Goal: Information Seeking & Learning: Learn about a topic

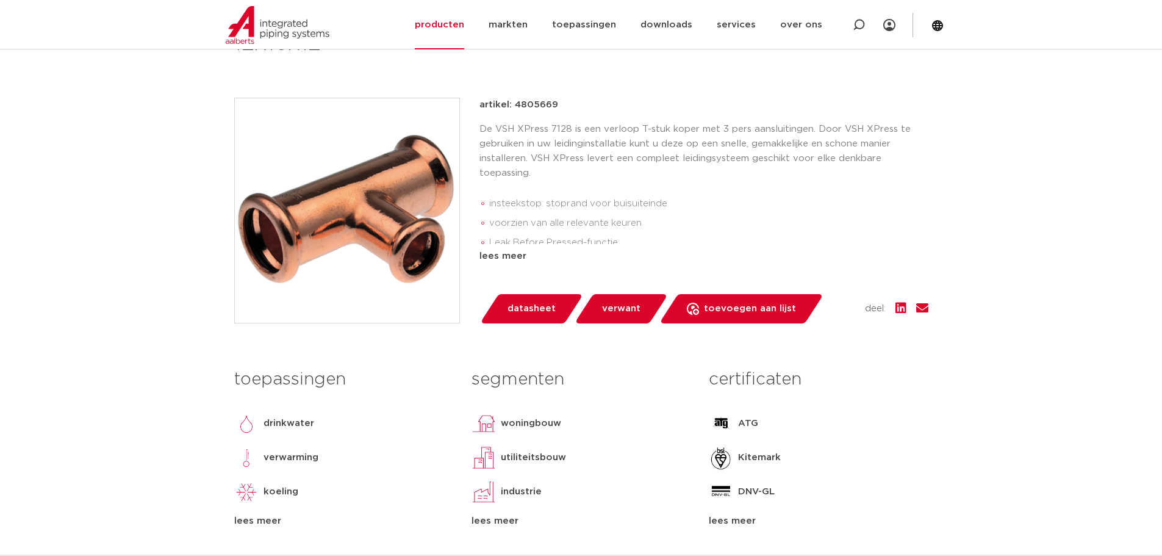
scroll to position [244, 0]
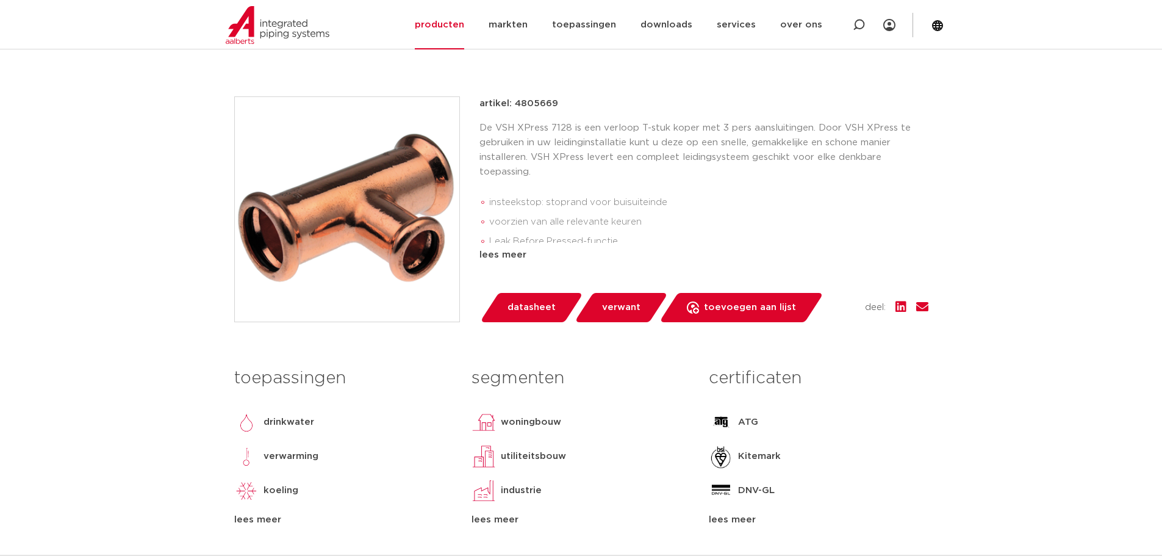
click at [619, 312] on span "verwant" at bounding box center [621, 308] width 38 height 20
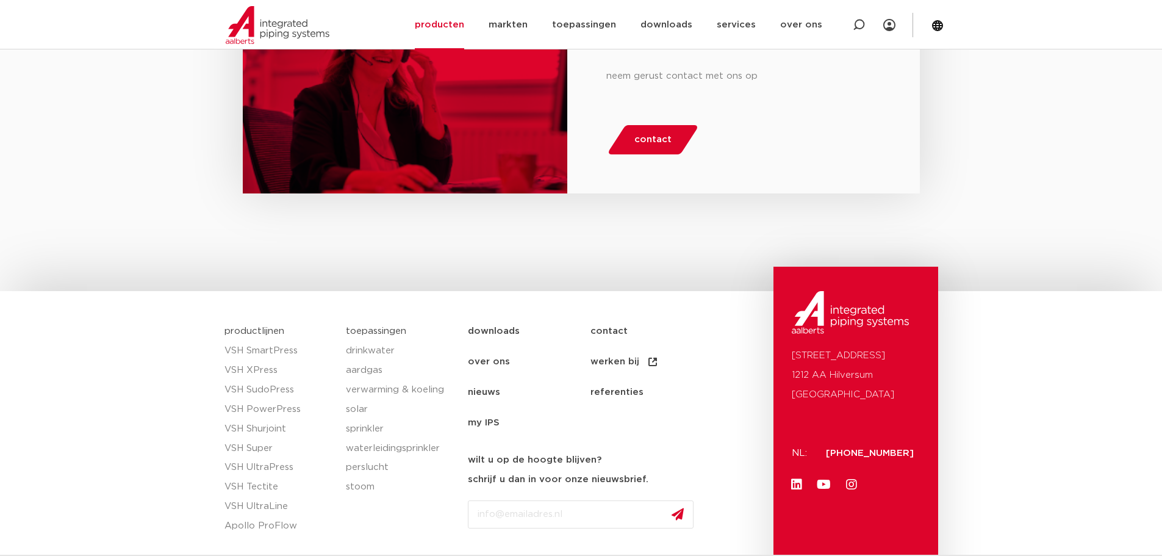
scroll to position [1838, 0]
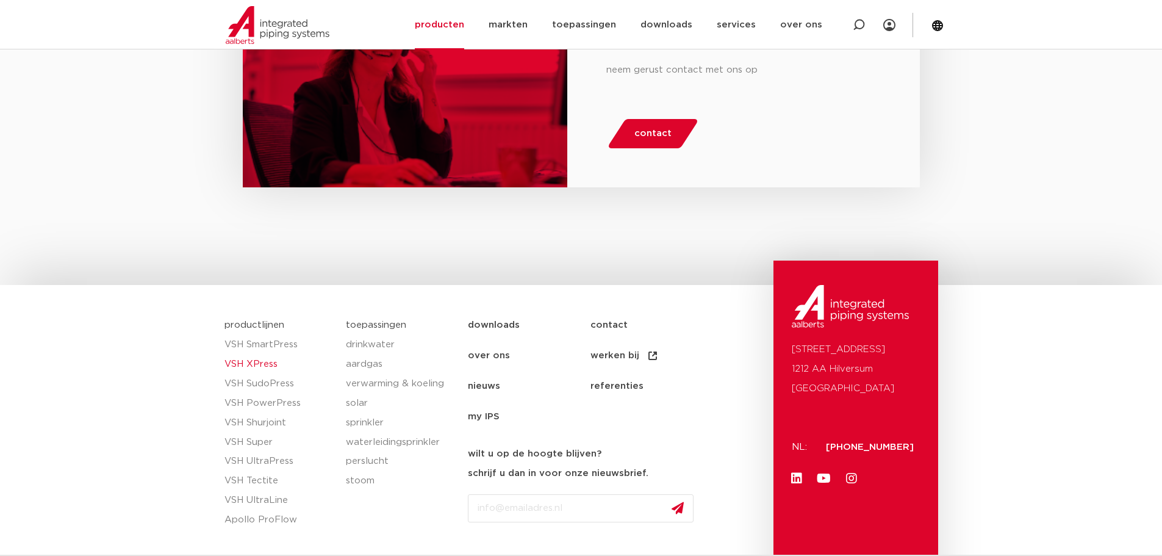
click at [264, 359] on link "VSH XPress" at bounding box center [280, 364] width 110 height 20
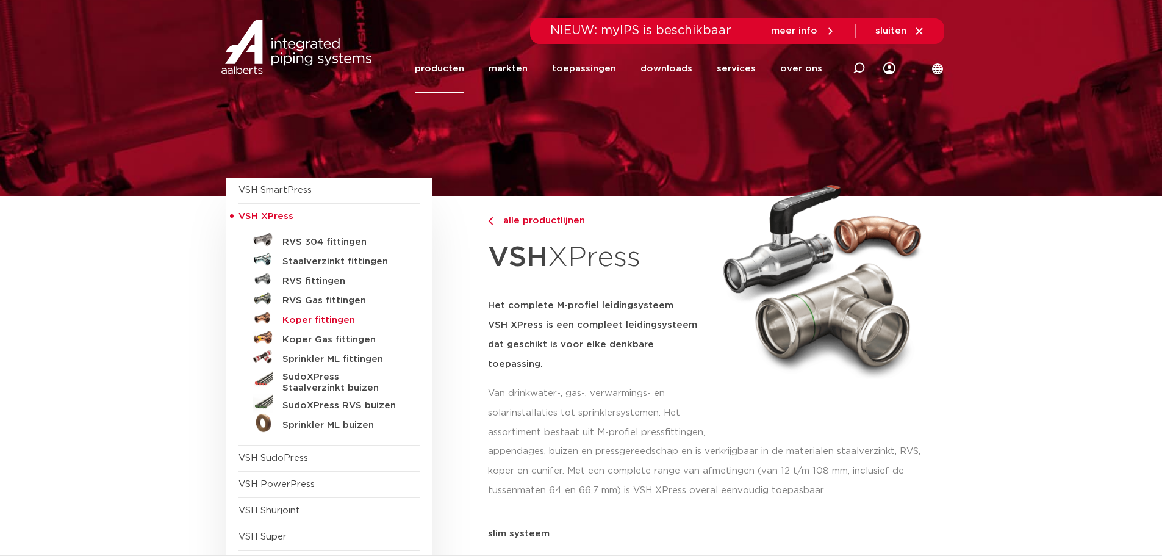
click at [334, 317] on h5 "Koper fittingen" at bounding box center [342, 320] width 121 height 11
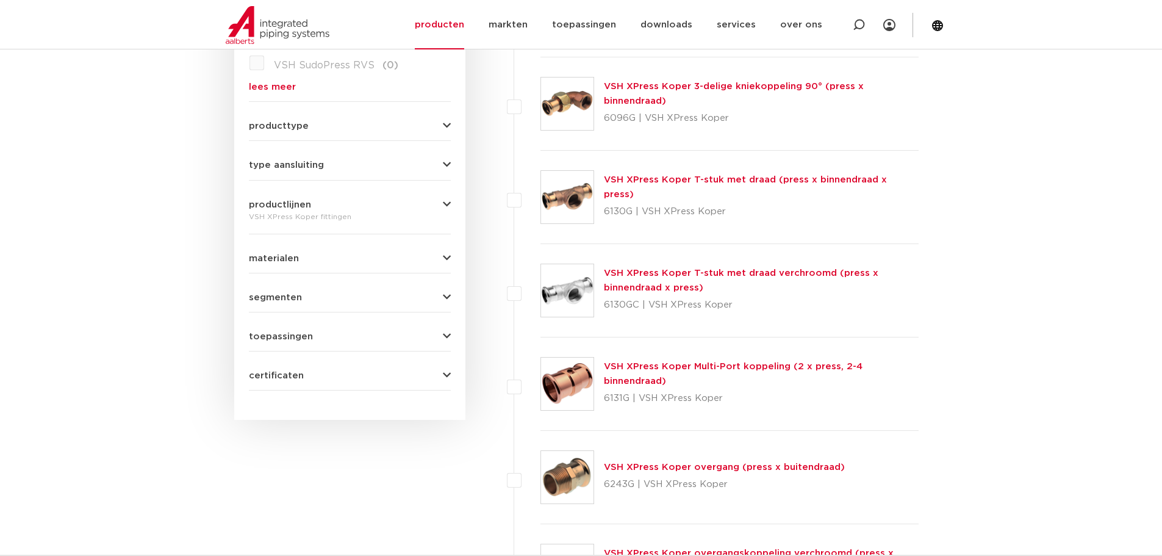
scroll to position [488, 0]
click at [374, 298] on button "segmenten" at bounding box center [350, 296] width 202 height 9
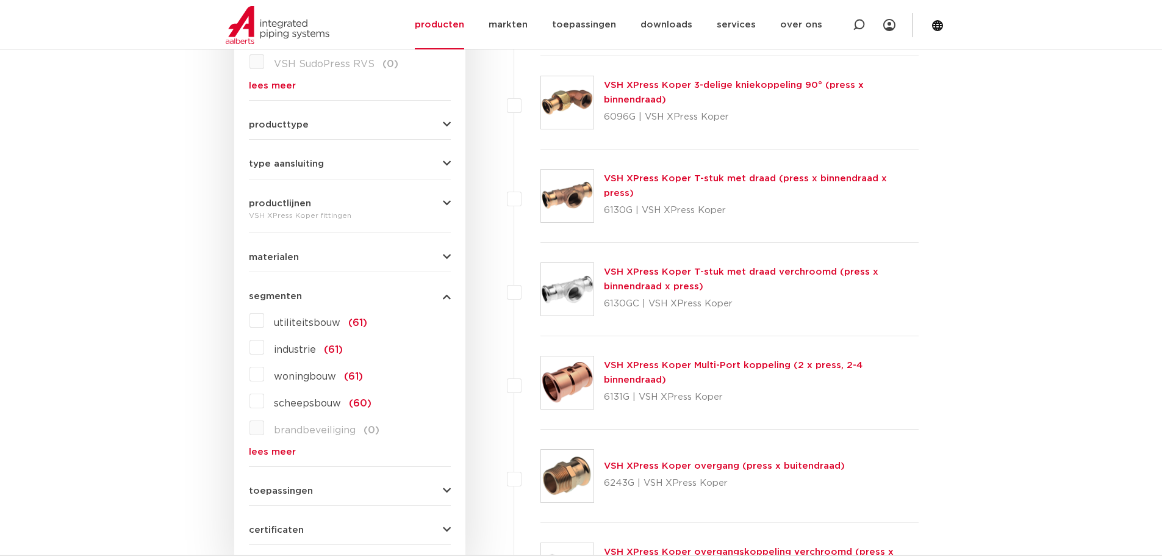
click at [374, 298] on button "segmenten" at bounding box center [350, 296] width 202 height 9
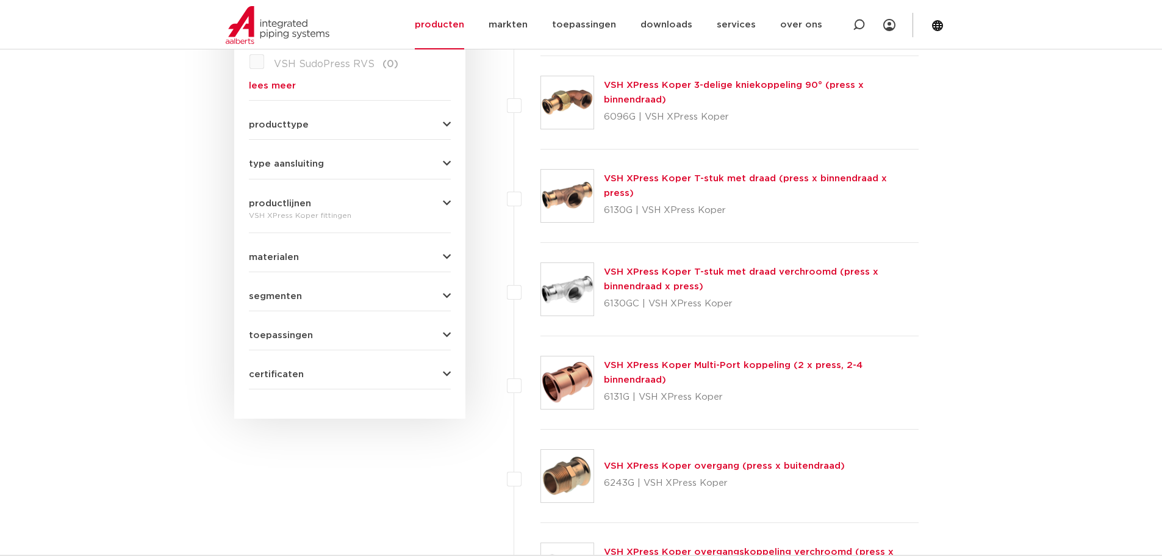
click at [385, 261] on button "materialen" at bounding box center [350, 257] width 202 height 9
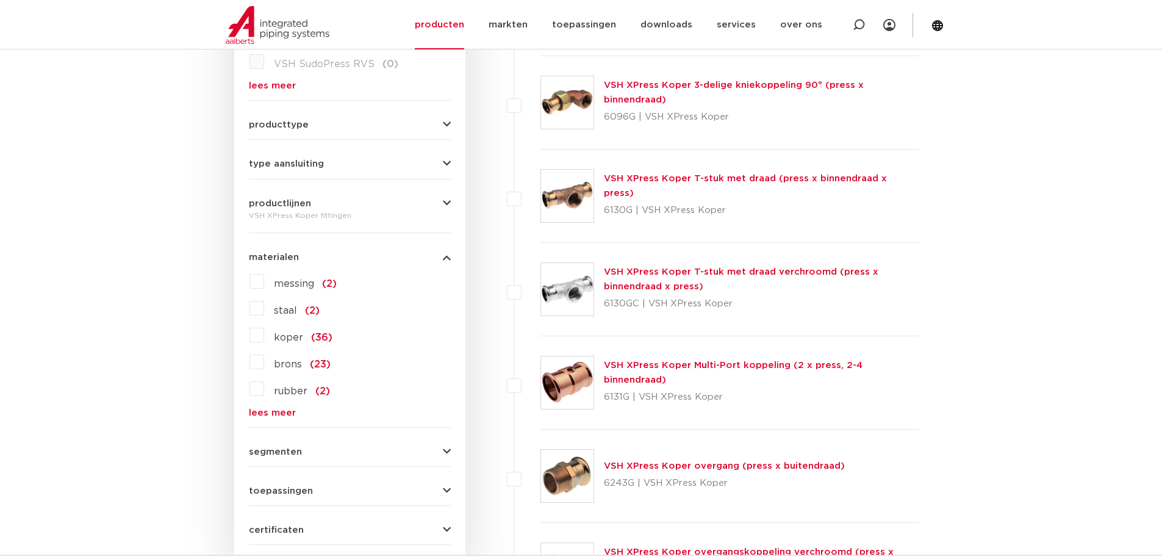
click at [385, 261] on button "materialen" at bounding box center [350, 257] width 202 height 9
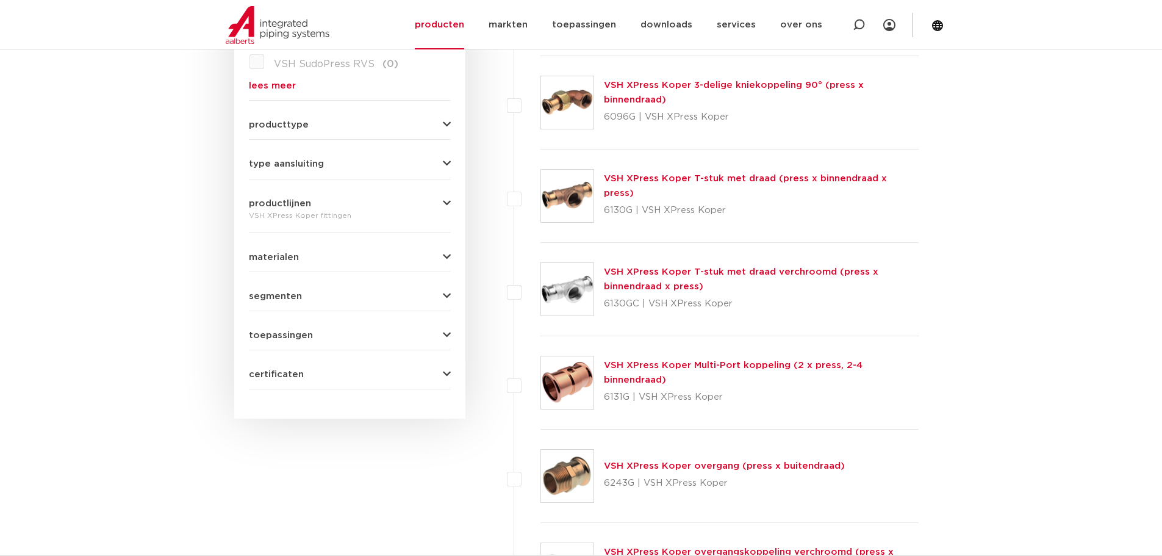
click at [384, 166] on button "type aansluiting" at bounding box center [350, 163] width 202 height 9
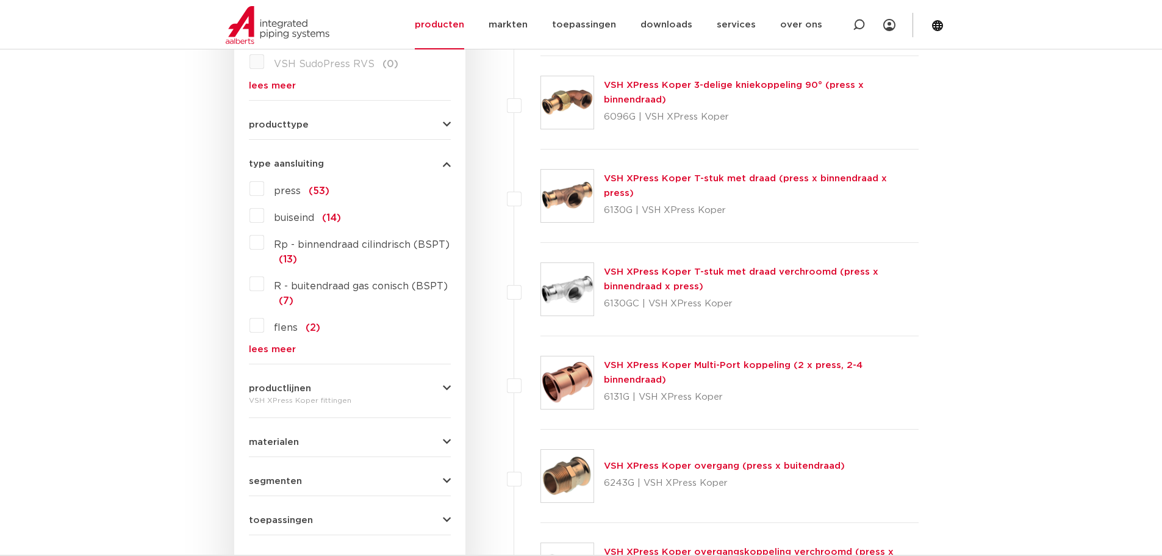
click at [353, 191] on div "press (53)" at bounding box center [357, 189] width 187 height 20
click at [279, 189] on span "press" at bounding box center [287, 191] width 27 height 10
click at [0, 0] on input "press (53)" at bounding box center [0, 0] width 0 height 0
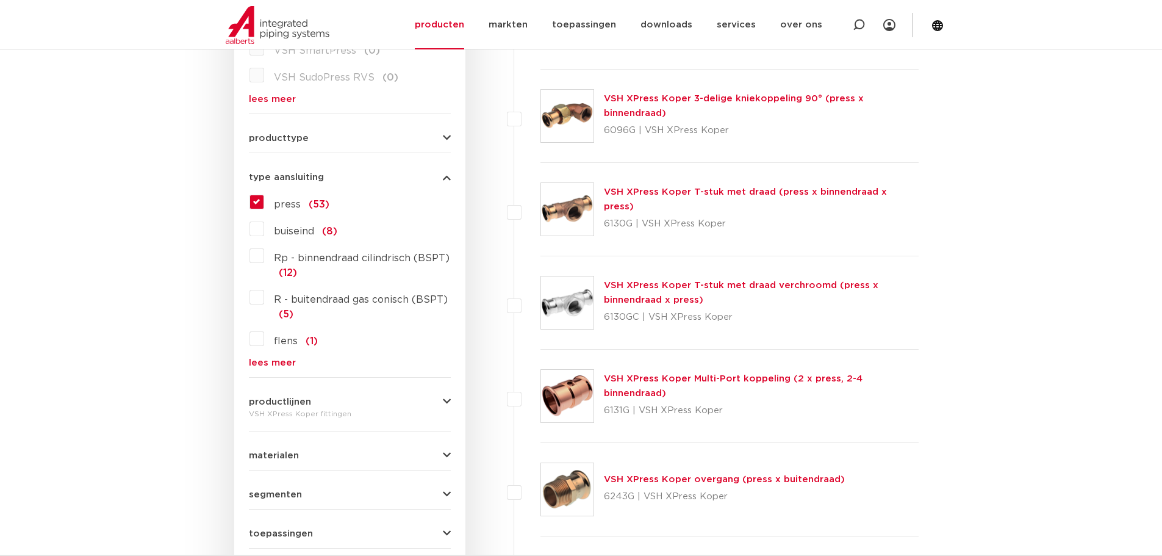
scroll to position [488, 0]
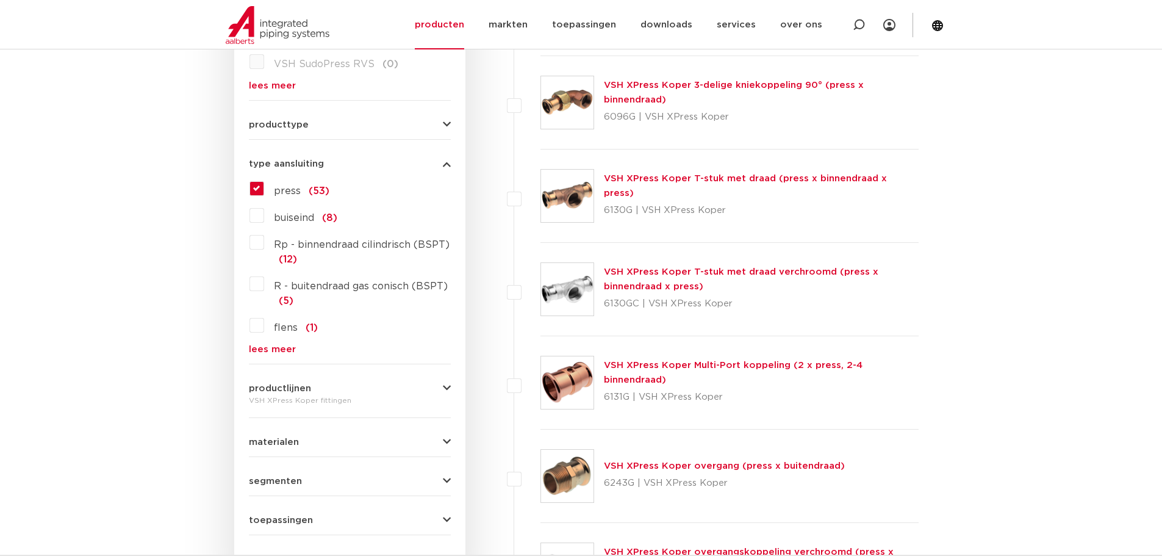
click at [334, 129] on button "producttype" at bounding box center [350, 124] width 202 height 9
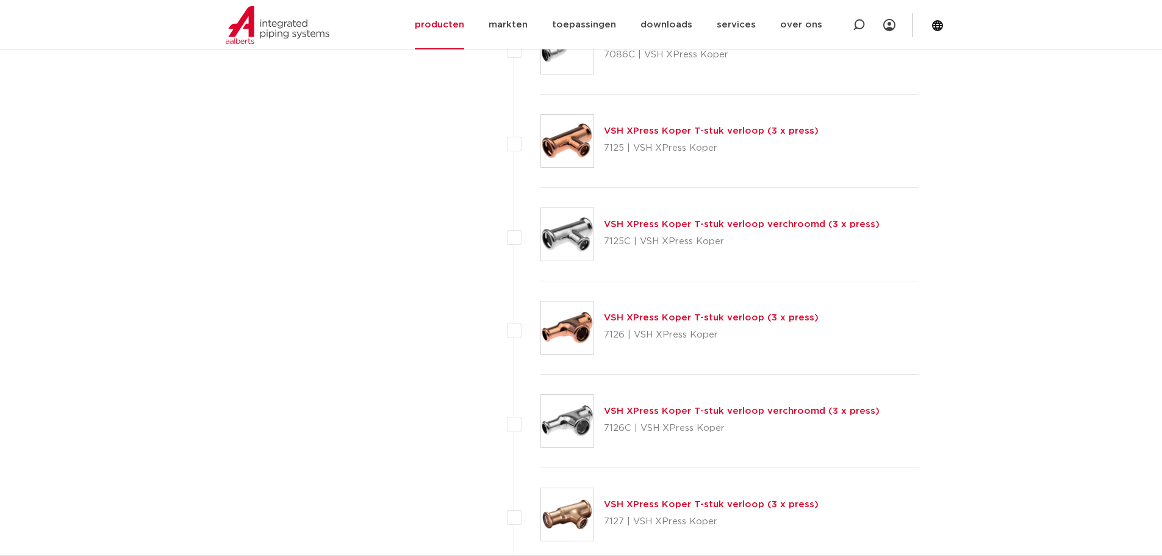
scroll to position [3050, 0]
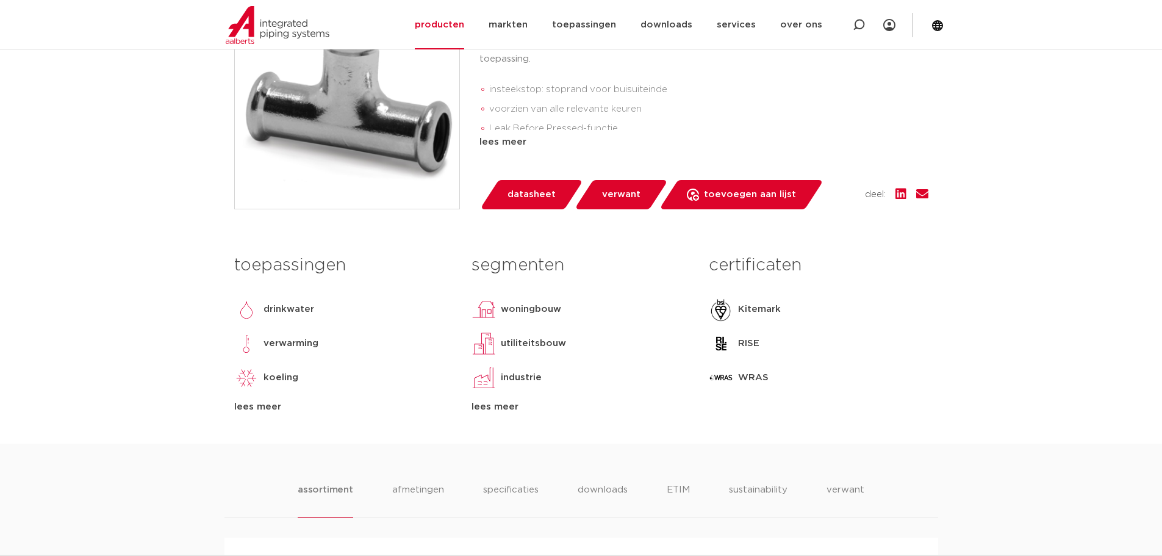
scroll to position [366, 0]
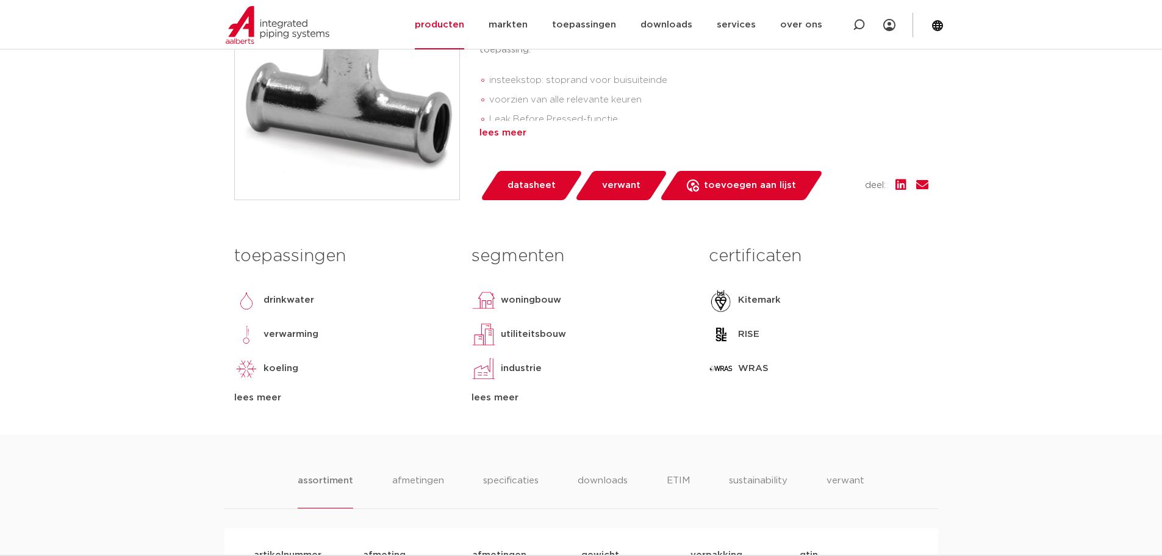
click at [513, 134] on div "lees meer" at bounding box center [704, 133] width 449 height 15
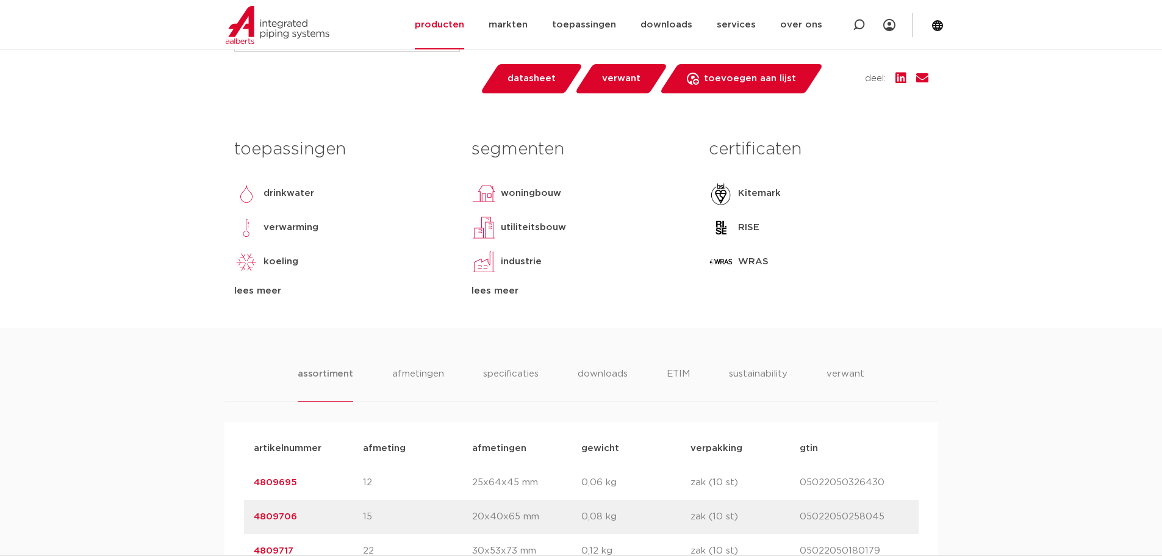
scroll to position [488, 0]
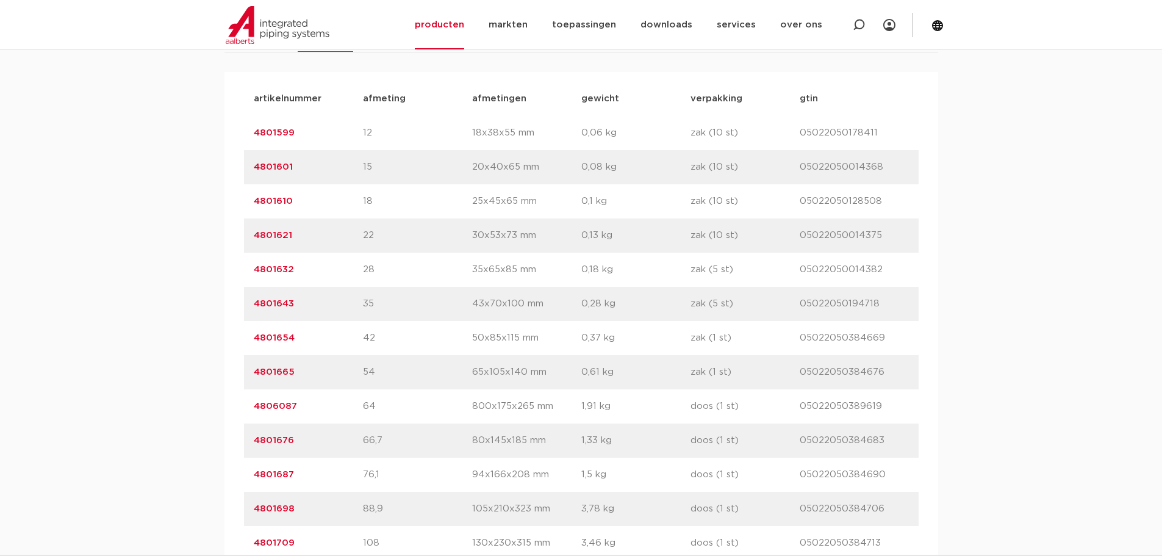
scroll to position [610, 0]
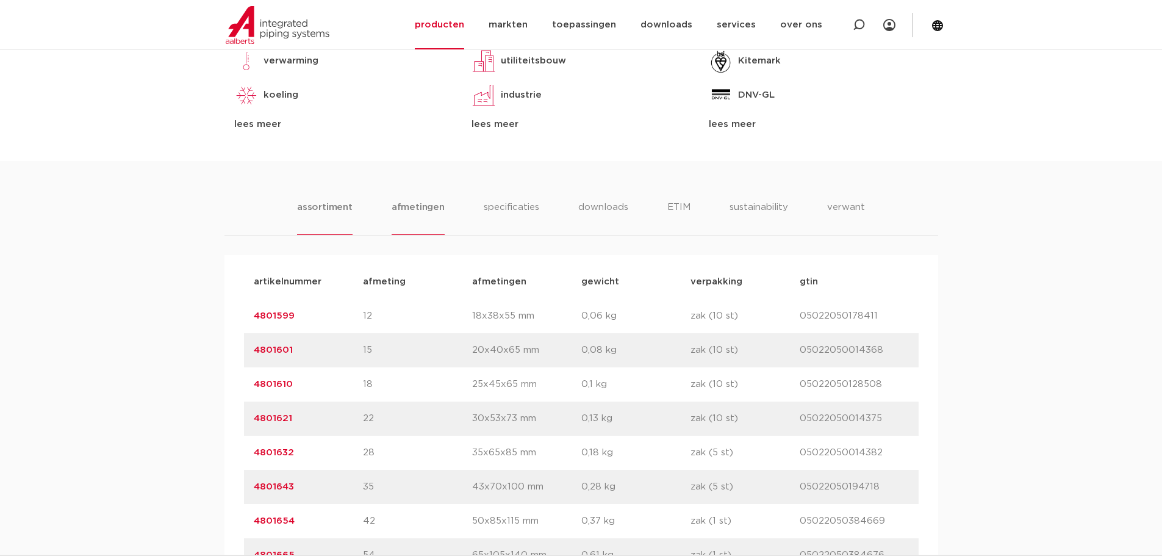
click at [434, 206] on li "afmetingen" at bounding box center [418, 217] width 53 height 35
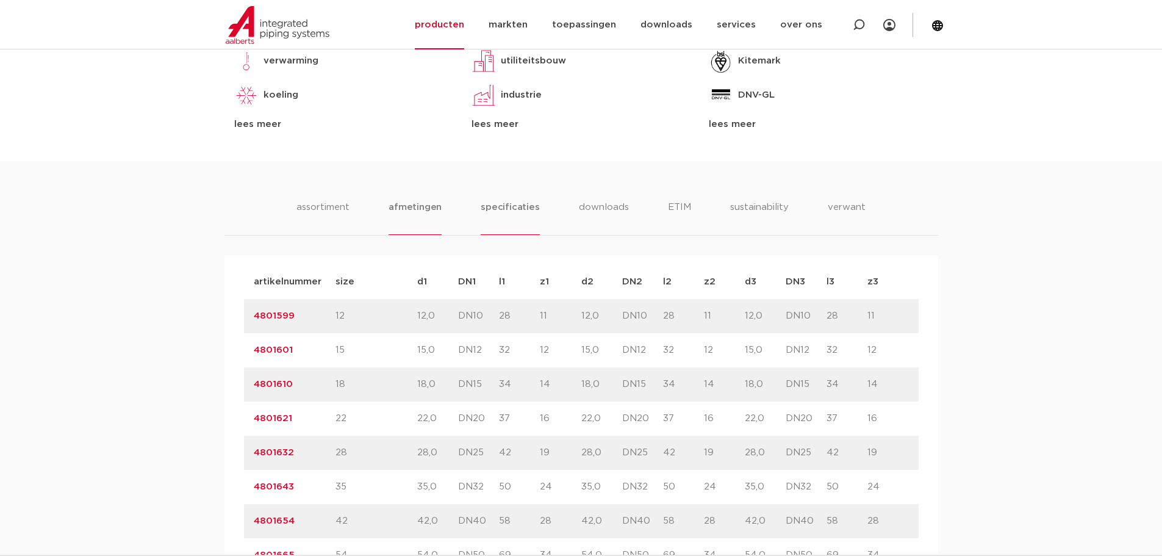
click at [498, 208] on li "specificaties" at bounding box center [510, 217] width 59 height 35
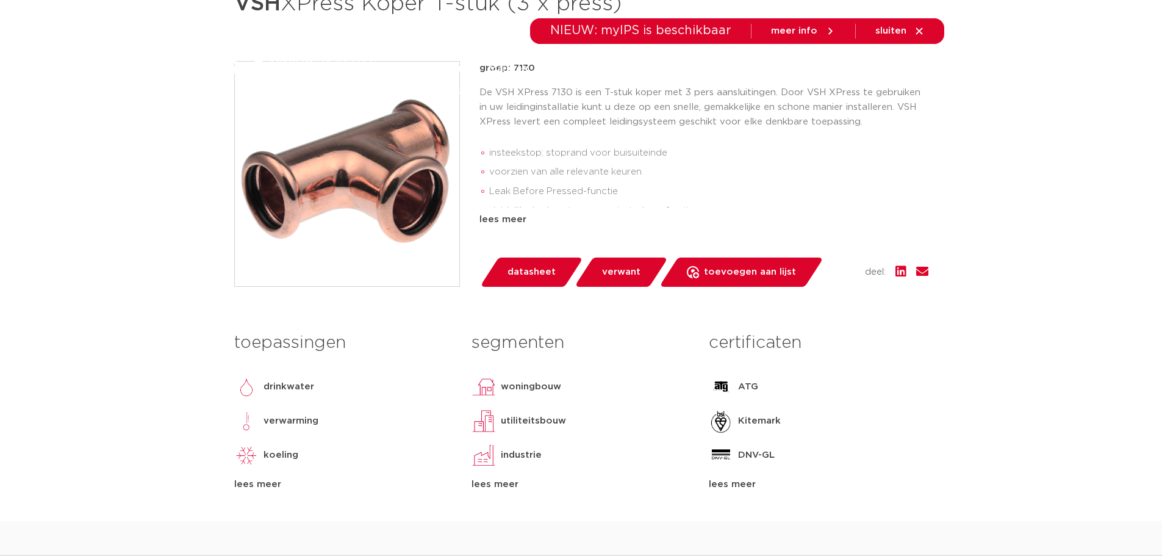
scroll to position [0, 0]
